Goal: Transaction & Acquisition: Purchase product/service

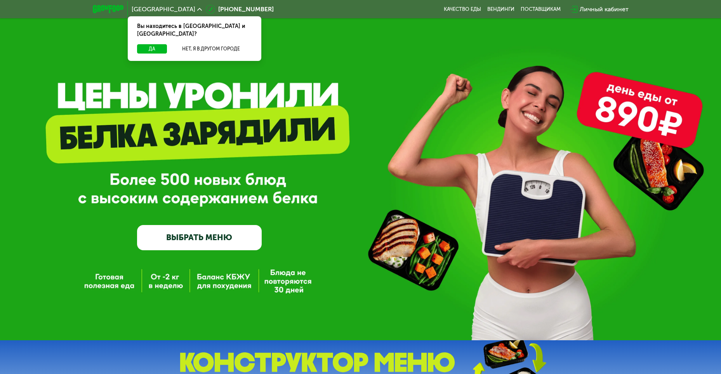
click at [167, 285] on div "GrowFood — доставка правильного питания ВЫБРАТЬ МЕНЮ" at bounding box center [360, 170] width 721 height 340
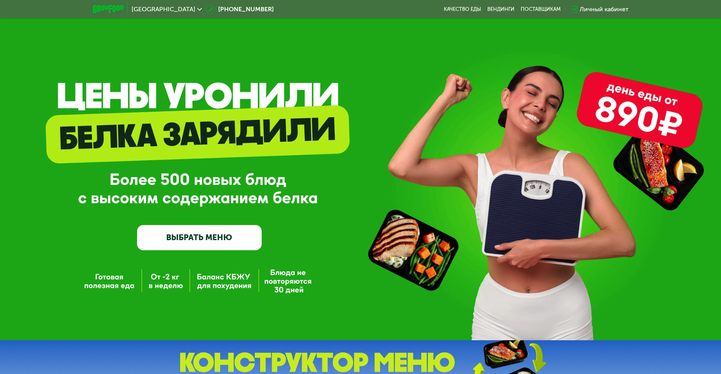
click at [189, 245] on link "ВЫБРАТЬ МЕНЮ" at bounding box center [199, 237] width 125 height 25
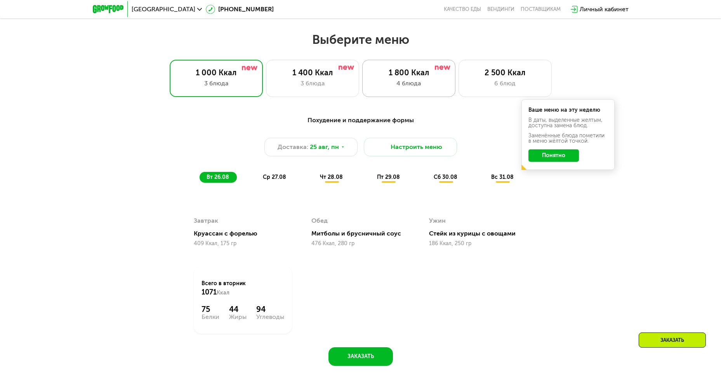
scroll to position [372, 0]
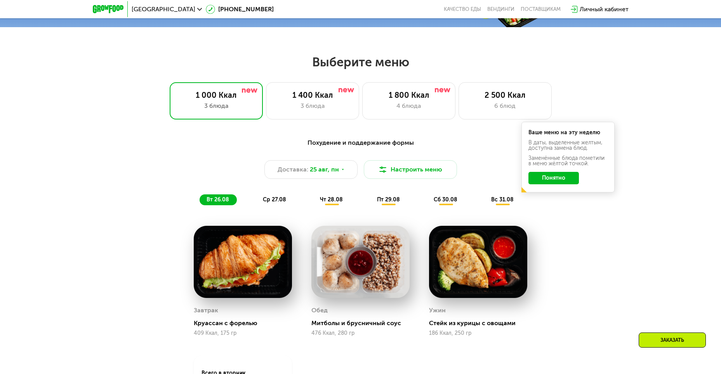
click at [566, 182] on button "Понятно" at bounding box center [553, 178] width 50 height 12
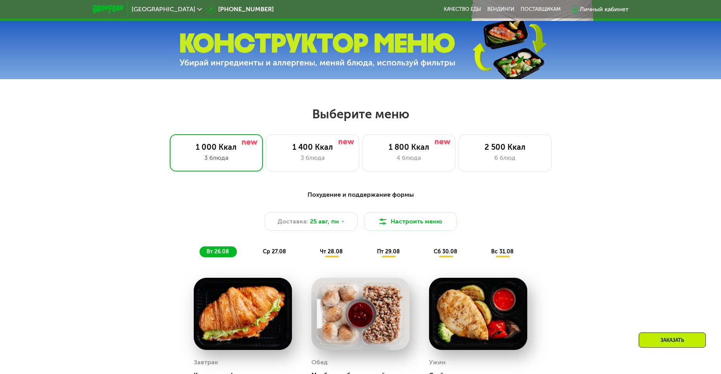
scroll to position [333, 0]
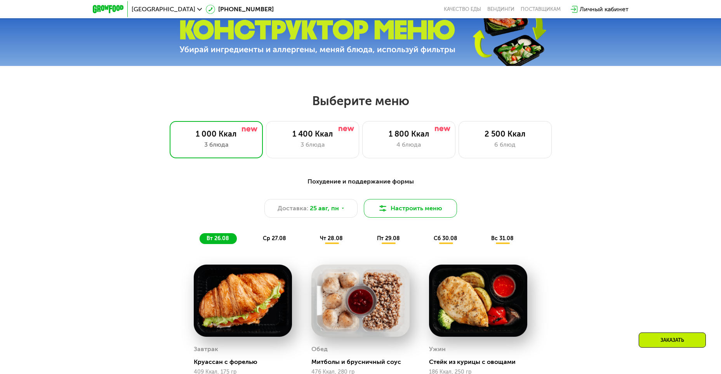
click at [427, 214] on button "Настроить меню" at bounding box center [410, 208] width 93 height 19
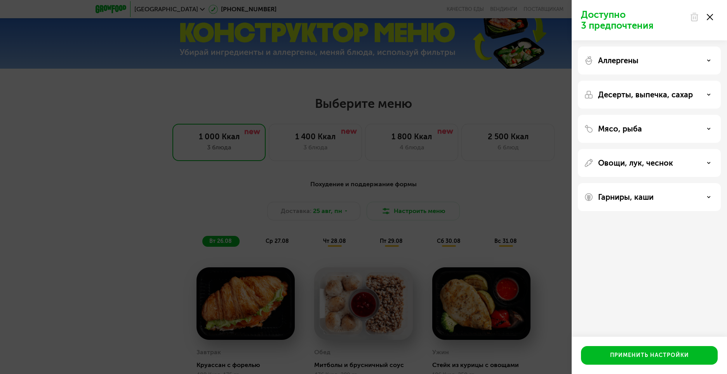
click at [708, 96] on icon at bounding box center [709, 95] width 4 height 4
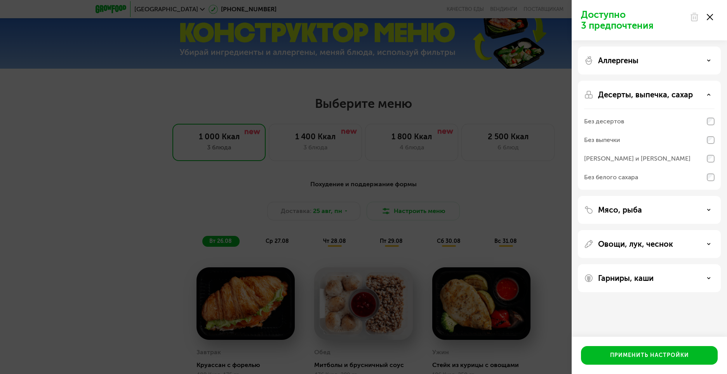
click at [537, 181] on div "Доступно 3 предпочтения Аллергены Десерты, выпечка, сахар Без десертов Без выпе…" at bounding box center [363, 187] width 727 height 374
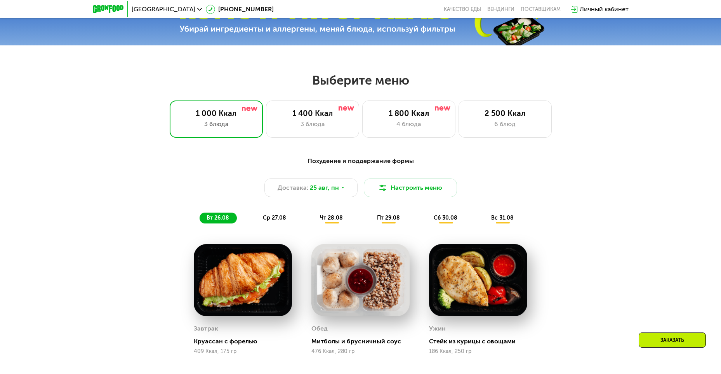
scroll to position [372, 0]
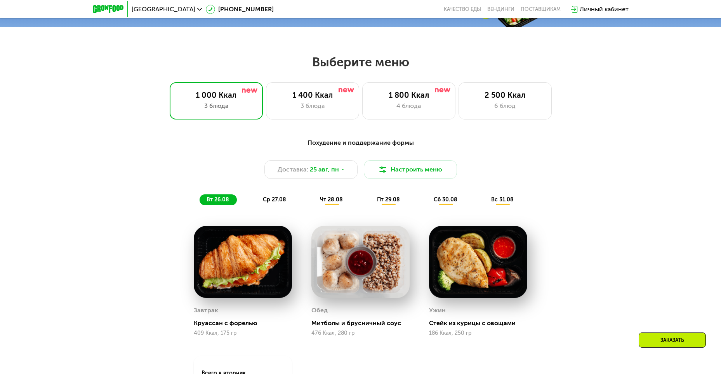
click at [277, 203] on span "ср 27.08" at bounding box center [274, 199] width 23 height 7
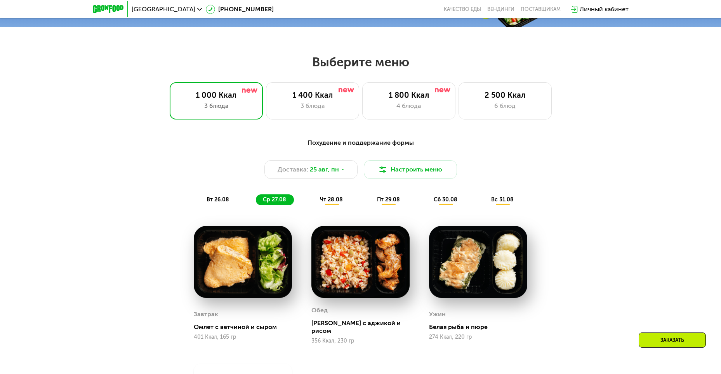
click at [335, 203] on span "чт 28.08" at bounding box center [331, 199] width 23 height 7
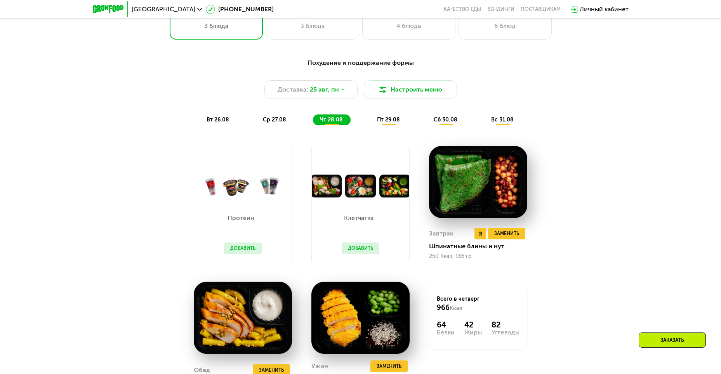
scroll to position [488, 0]
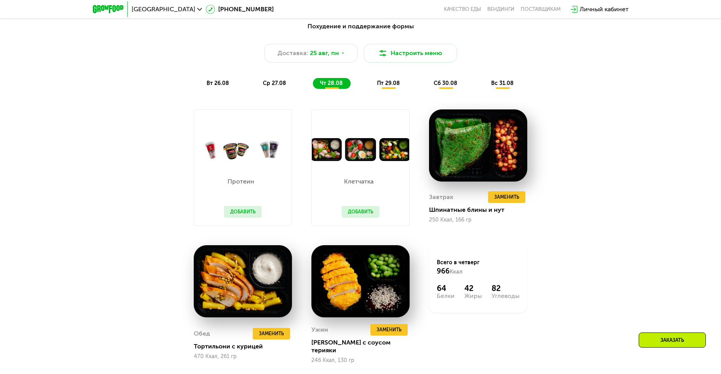
click at [391, 87] on span "пт 29.08" at bounding box center [388, 83] width 23 height 7
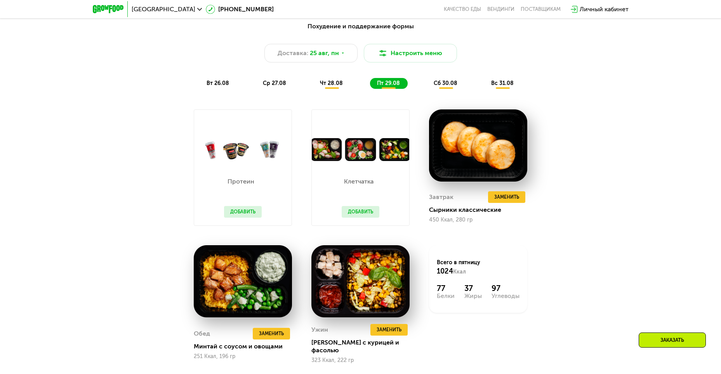
click at [484, 83] on div "сб 30.08" at bounding box center [502, 83] width 37 height 11
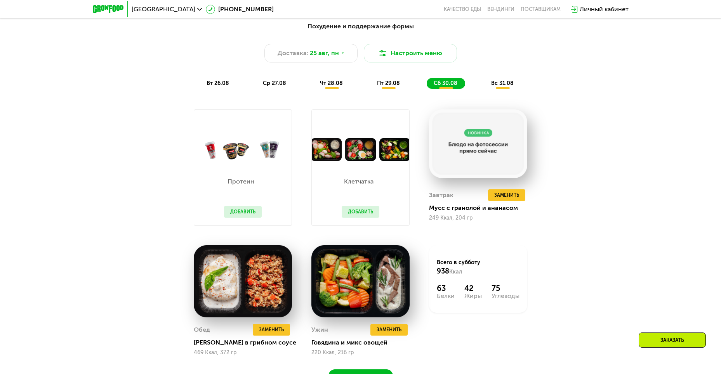
click at [504, 87] on span "вс 31.08" at bounding box center [502, 83] width 23 height 7
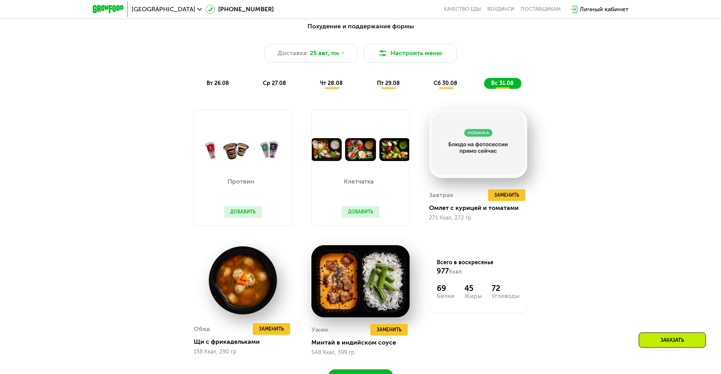
click at [690, 343] on div "Заказать" at bounding box center [672, 340] width 67 height 15
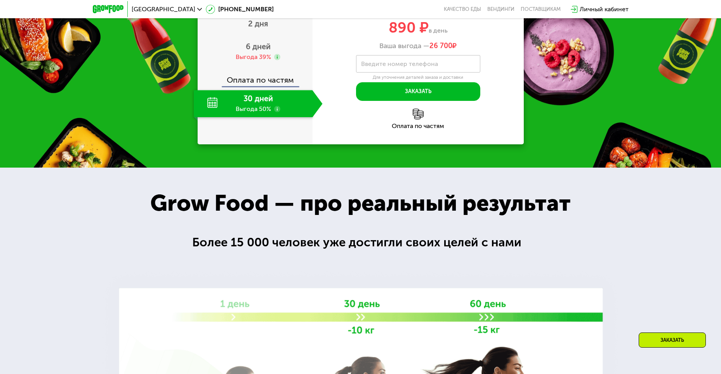
scroll to position [938, 0]
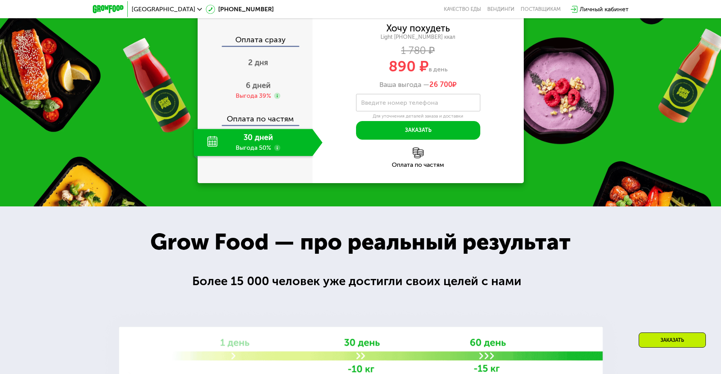
click at [261, 140] on div "30 дней Выгода 50%" at bounding box center [253, 142] width 119 height 27
click at [263, 43] on div "Оплата сразу" at bounding box center [255, 41] width 114 height 10
click at [226, 122] on div "Оплата по частям" at bounding box center [255, 116] width 114 height 18
click at [280, 144] on div "30 дней Выгода 50%" at bounding box center [253, 142] width 119 height 27
click at [409, 105] on label "Введите номер телефона" at bounding box center [399, 103] width 77 height 4
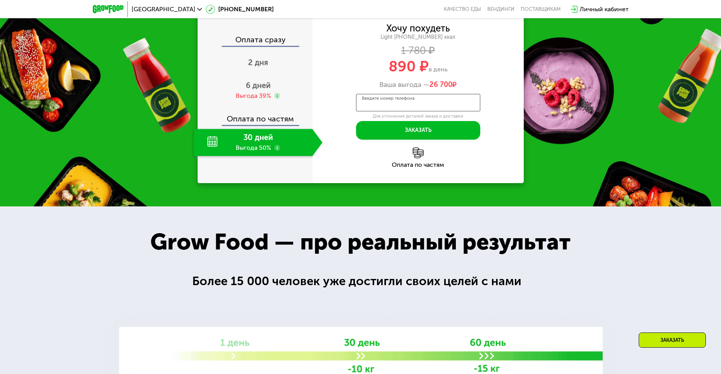
click at [409, 108] on input "Введите номер телефона" at bounding box center [418, 102] width 124 height 17
type input "**********"
click at [442, 129] on button "Заказать" at bounding box center [418, 130] width 124 height 19
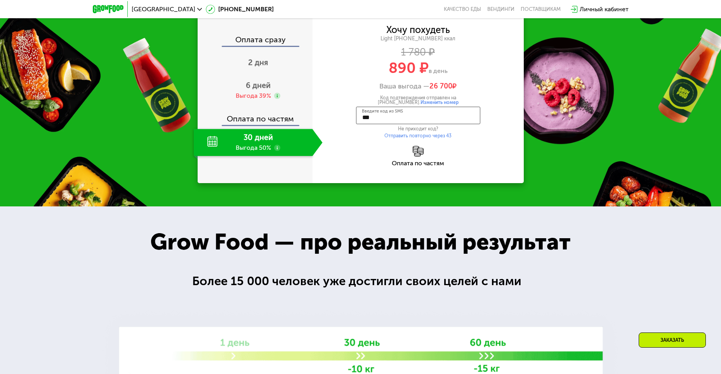
type input "****"
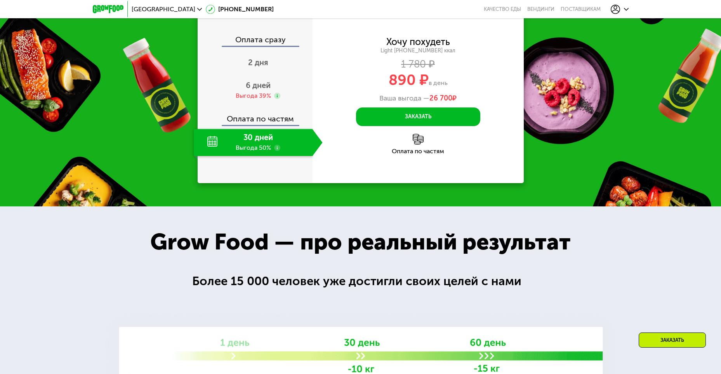
click at [197, 8] on icon at bounding box center [199, 9] width 5 height 5
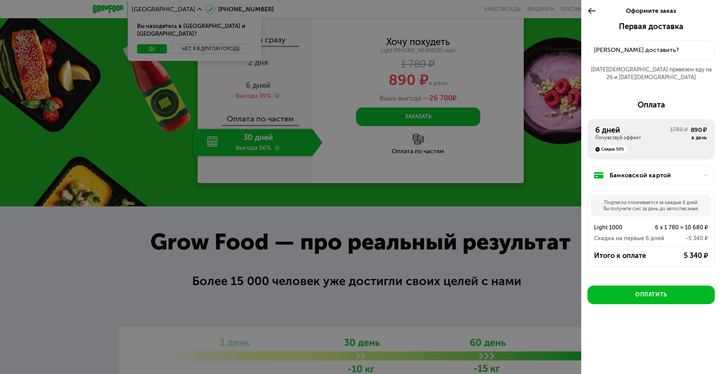
click at [192, 40] on div at bounding box center [360, 187] width 721 height 374
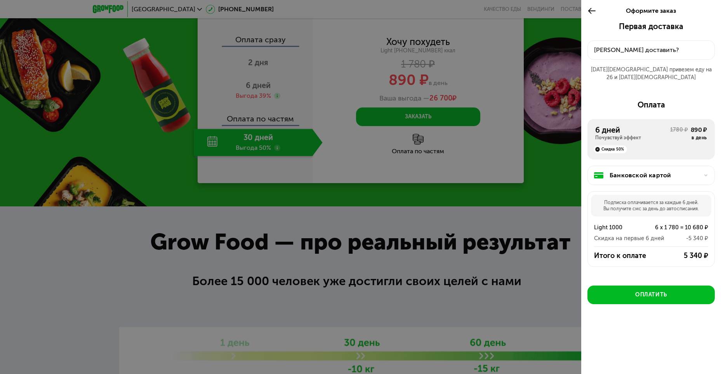
click at [535, 149] on div at bounding box center [360, 187] width 721 height 374
click at [588, 8] on icon at bounding box center [591, 10] width 9 height 9
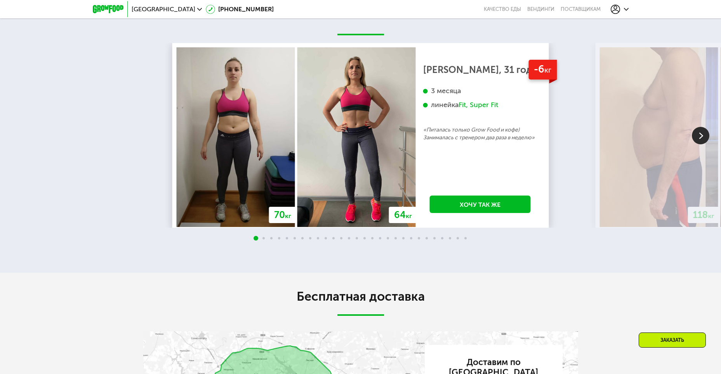
scroll to position [1520, 0]
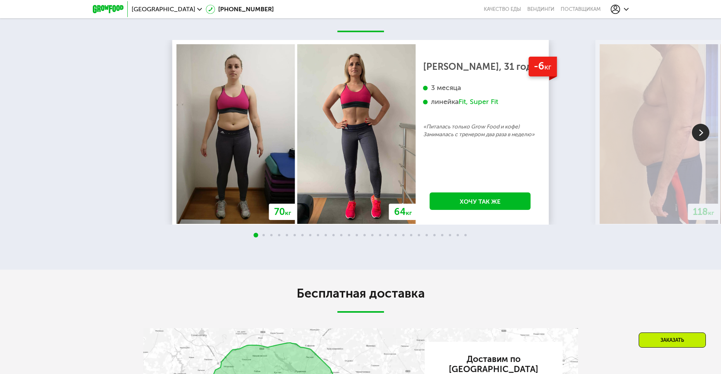
click at [264, 237] on div at bounding box center [360, 236] width 721 height 6
click at [469, 205] on link "Хочу так же" at bounding box center [480, 201] width 101 height 17
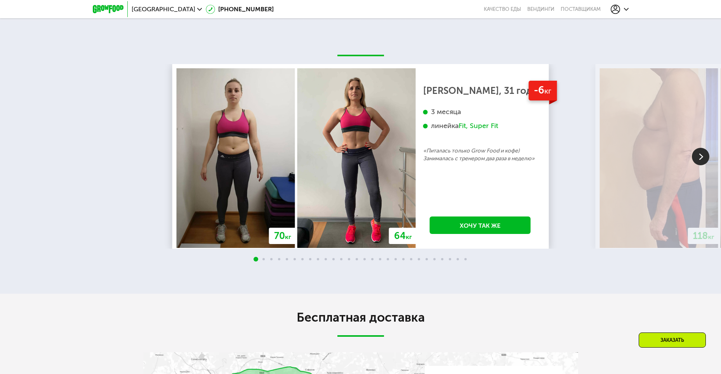
scroll to position [1463, 0]
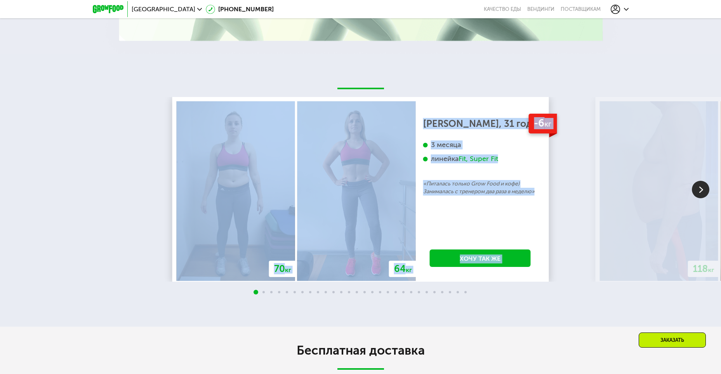
drag, startPoint x: 379, startPoint y: 90, endPoint x: 451, endPoint y: 98, distance: 72.7
click at [445, 97] on div "70 кг 64 кг -6 кг [PERSON_NAME], 31 год 3 месяца линейка Fit, Super Fit «Питала…" at bounding box center [360, 190] width 721 height 273
click at [466, 93] on div "70 кг 64 кг -6 кг [PERSON_NAME], 31 год 3 месяца линейка Fit, Super Fit «Питала…" at bounding box center [360, 190] width 721 height 273
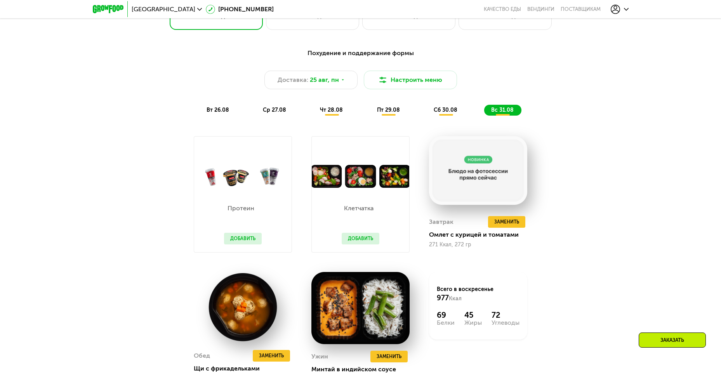
scroll to position [453, 0]
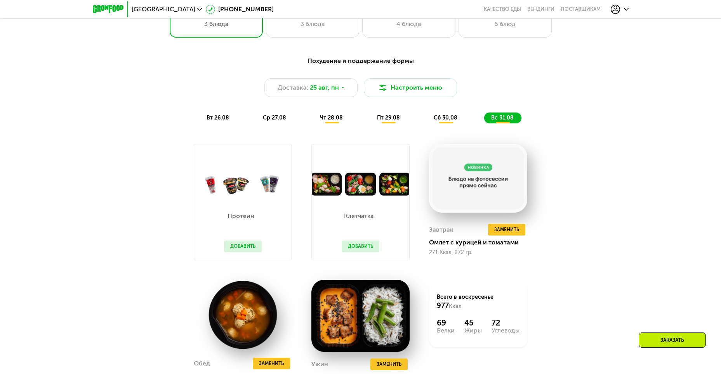
click at [488, 118] on div "вс 31.08" at bounding box center [502, 118] width 37 height 11
click at [452, 120] on span "сб 30.08" at bounding box center [446, 118] width 24 height 7
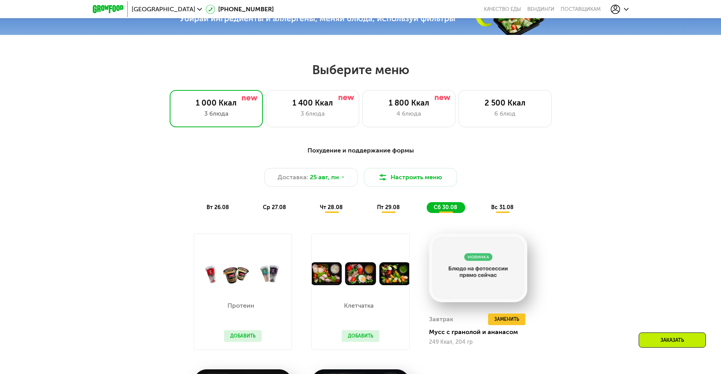
scroll to position [376, 0]
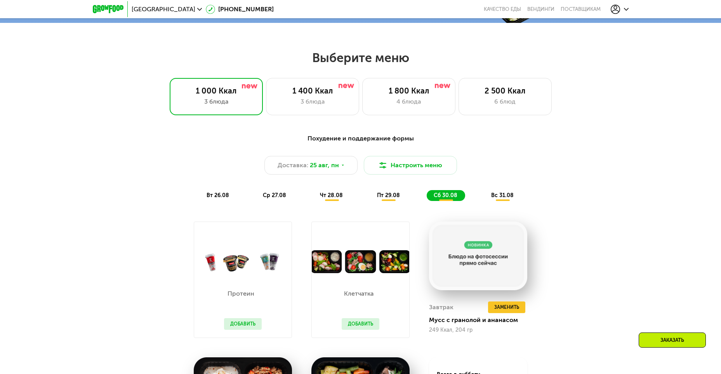
click at [370, 323] on button "Добавить" at bounding box center [361, 324] width 38 height 12
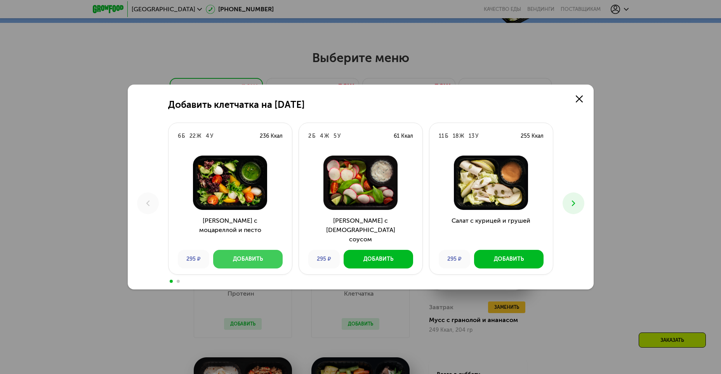
click at [241, 262] on div "Добавить" at bounding box center [248, 259] width 30 height 8
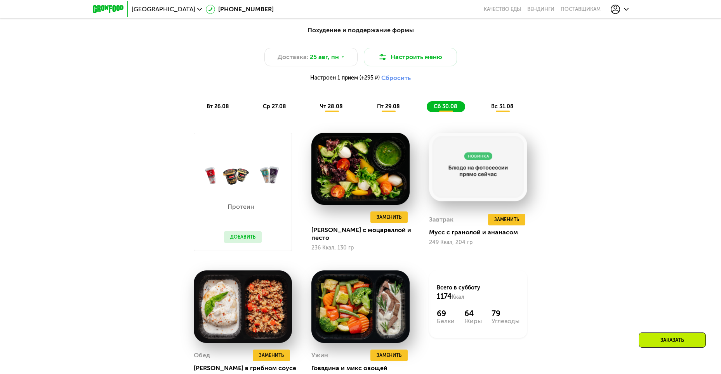
scroll to position [453, 0]
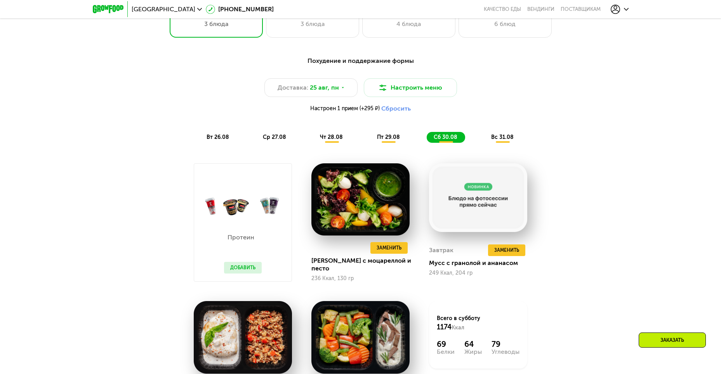
click at [500, 140] on span "вс 31.08" at bounding box center [502, 137] width 23 height 7
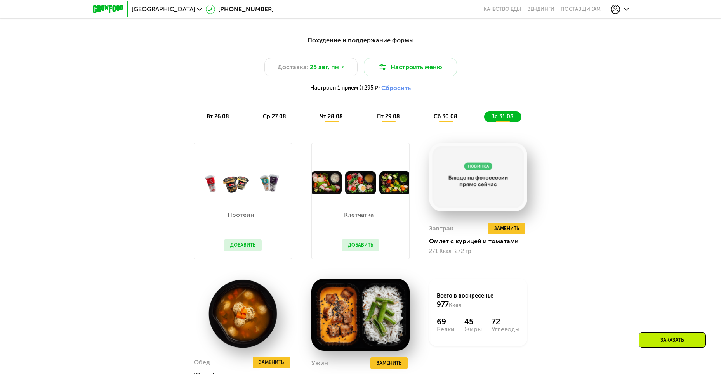
scroll to position [492, 0]
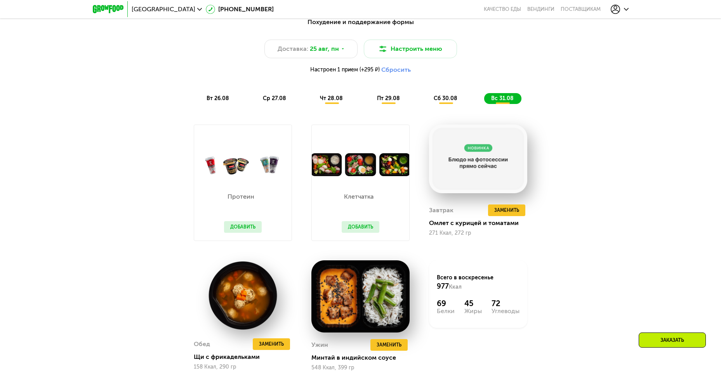
click at [382, 210] on div "Клетчатка Добавить" at bounding box center [360, 208] width 53 height 64
click at [335, 171] on img at bounding box center [360, 164] width 97 height 23
click at [249, 231] on button "Добавить" at bounding box center [243, 227] width 38 height 12
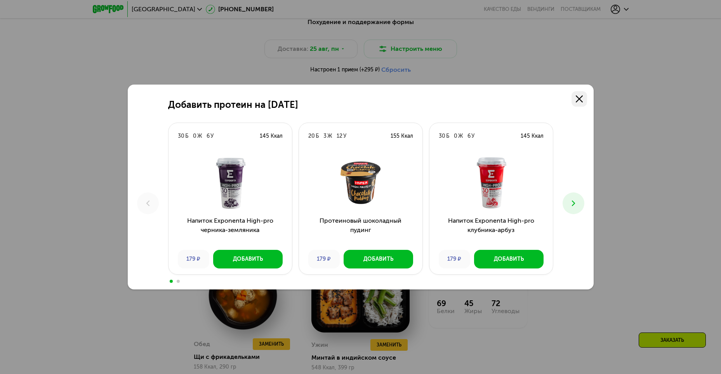
click at [574, 99] on link at bounding box center [580, 99] width 16 height 16
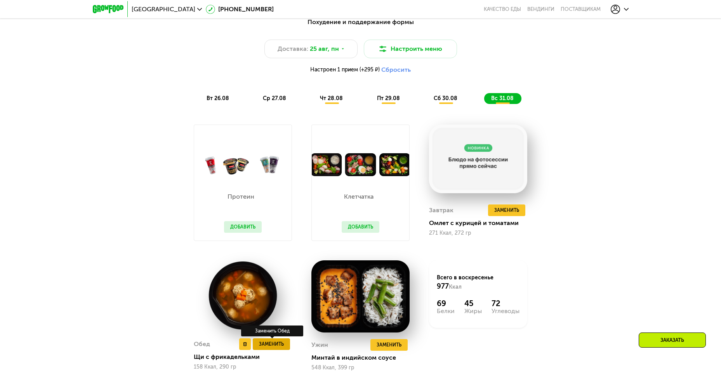
click at [273, 348] on span "Заменить" at bounding box center [271, 344] width 25 height 8
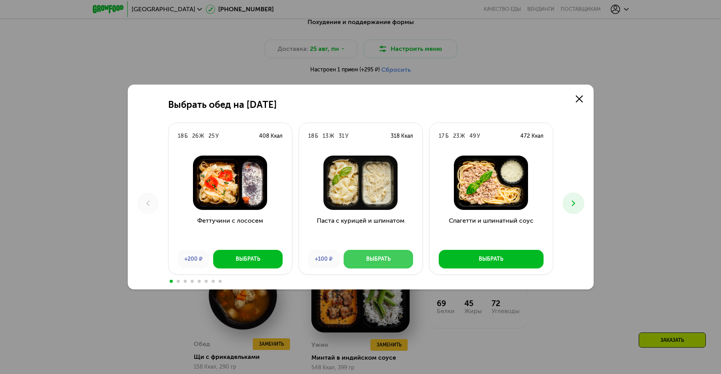
click at [405, 254] on button "Выбрать" at bounding box center [378, 259] width 69 height 19
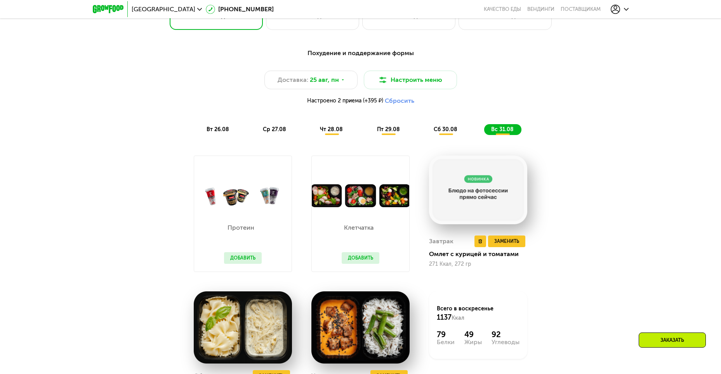
scroll to position [453, 0]
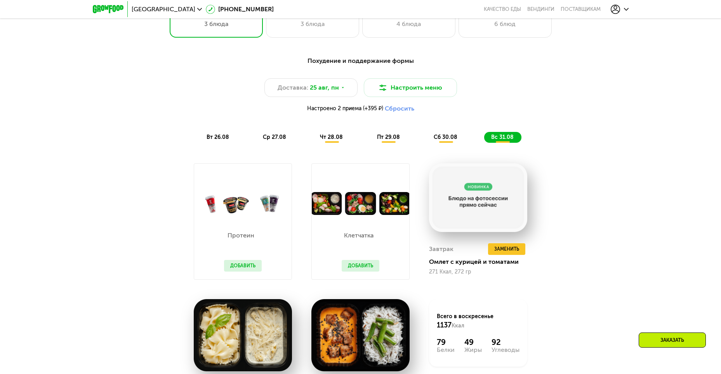
click at [512, 143] on div "вс 31.08" at bounding box center [502, 137] width 37 height 11
click at [445, 141] on span "сб 30.08" at bounding box center [446, 137] width 24 height 7
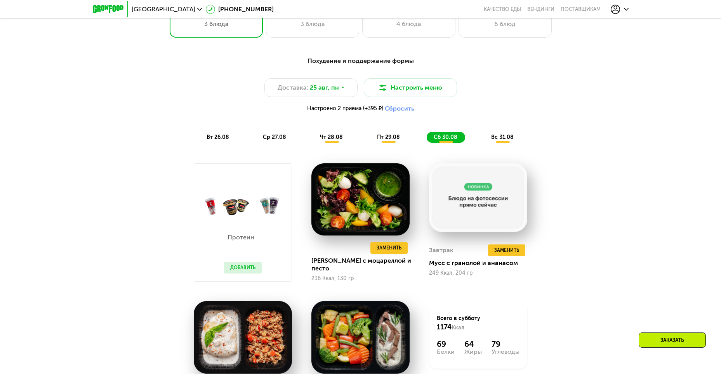
click at [503, 134] on div "вс 31.08" at bounding box center [502, 137] width 37 height 11
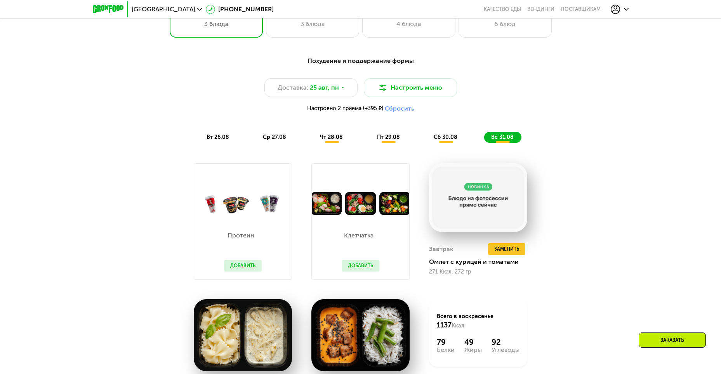
click at [448, 138] on span "сб 30.08" at bounding box center [446, 137] width 24 height 7
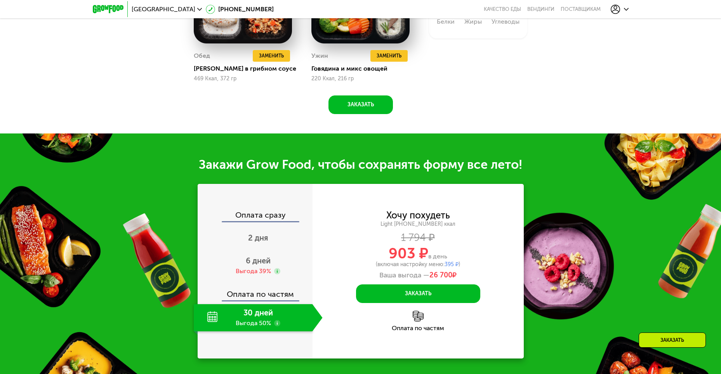
scroll to position [919, 0]
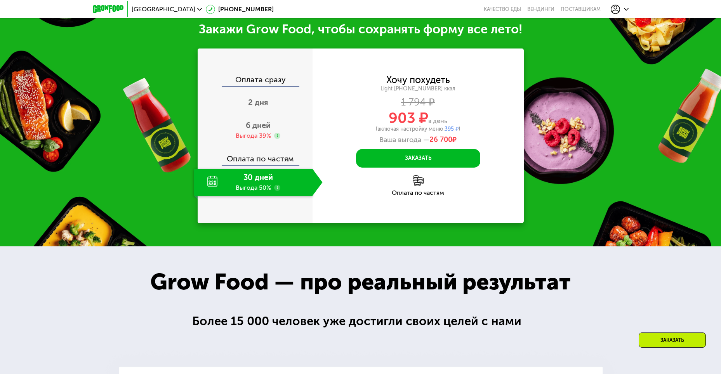
click at [272, 191] on div "30 дней Выгода 50%" at bounding box center [253, 182] width 119 height 27
click at [269, 83] on div "Оплата сразу" at bounding box center [255, 81] width 114 height 10
click at [249, 136] on div "Выгода 39%" at bounding box center [253, 136] width 35 height 9
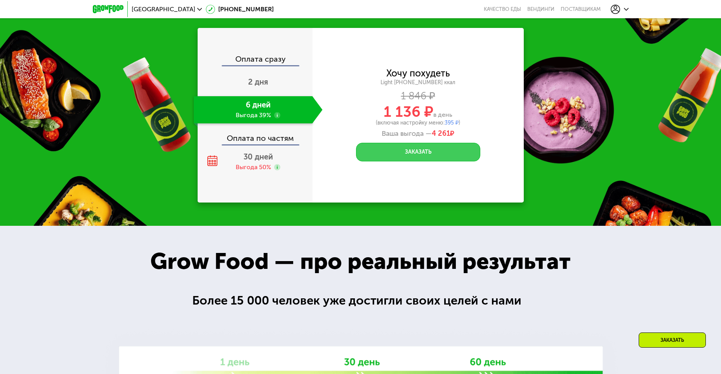
scroll to position [958, 0]
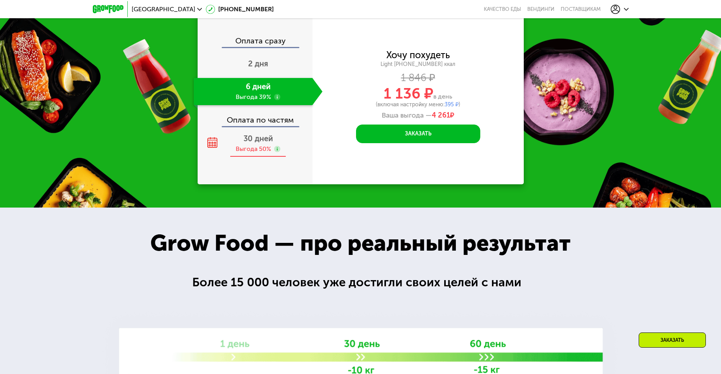
click at [276, 147] on use at bounding box center [277, 149] width 6 height 6
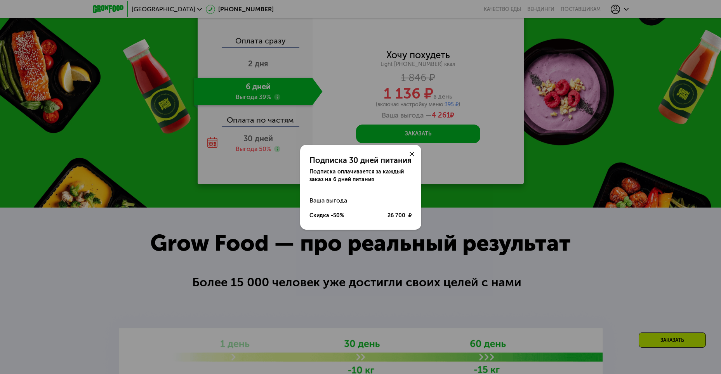
click at [411, 152] on icon at bounding box center [412, 154] width 5 height 5
